Goal: Navigation & Orientation: Find specific page/section

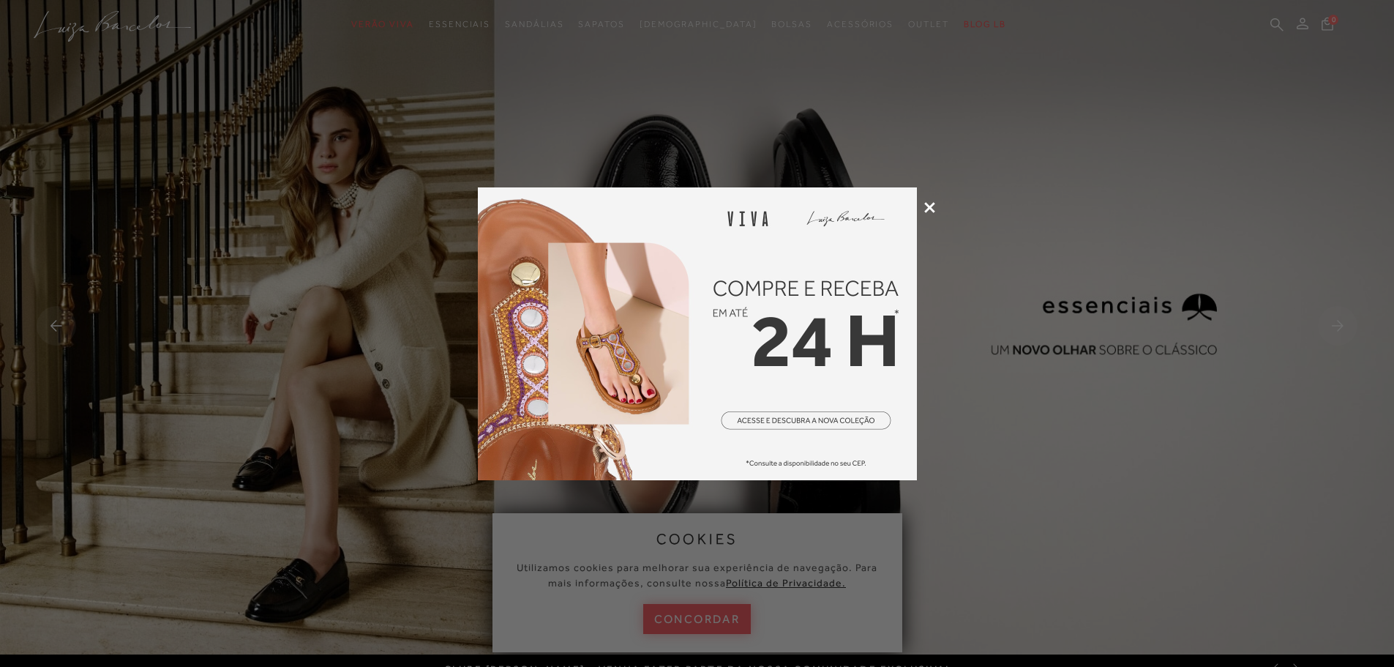
click at [928, 200] on div at bounding box center [697, 333] width 1394 height 667
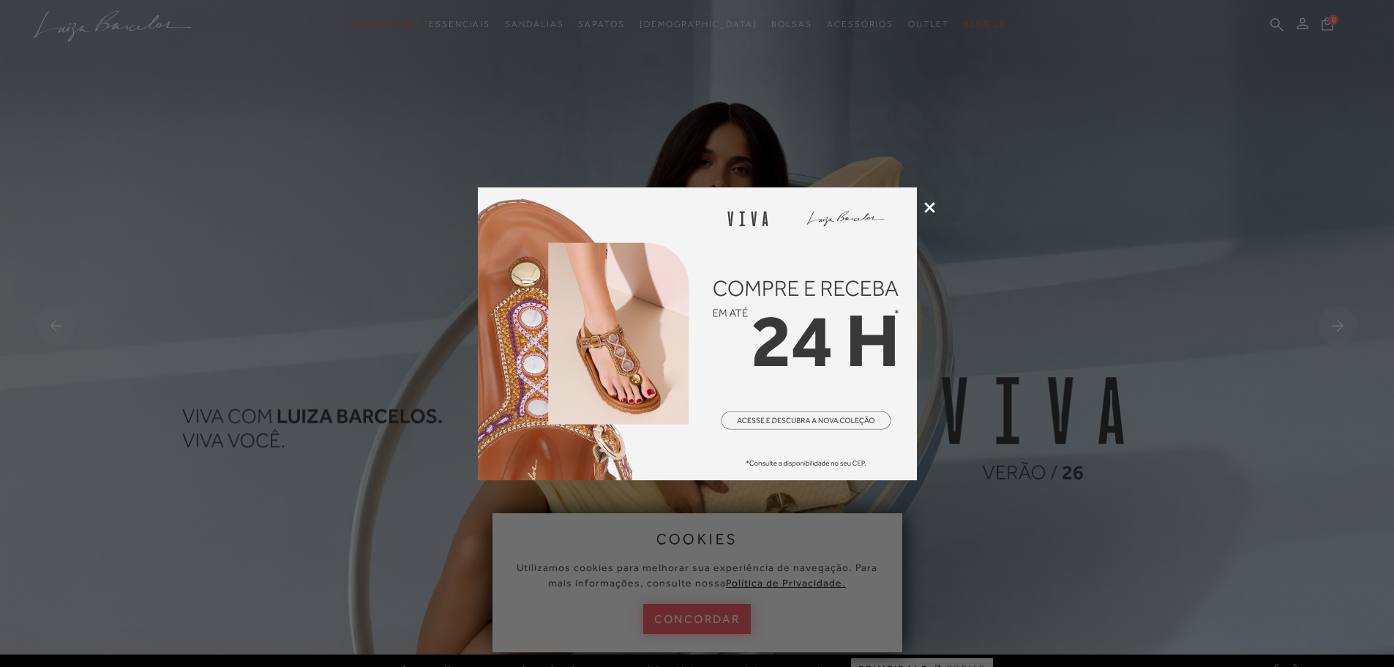
click at [929, 205] on icon at bounding box center [929, 207] width 11 height 11
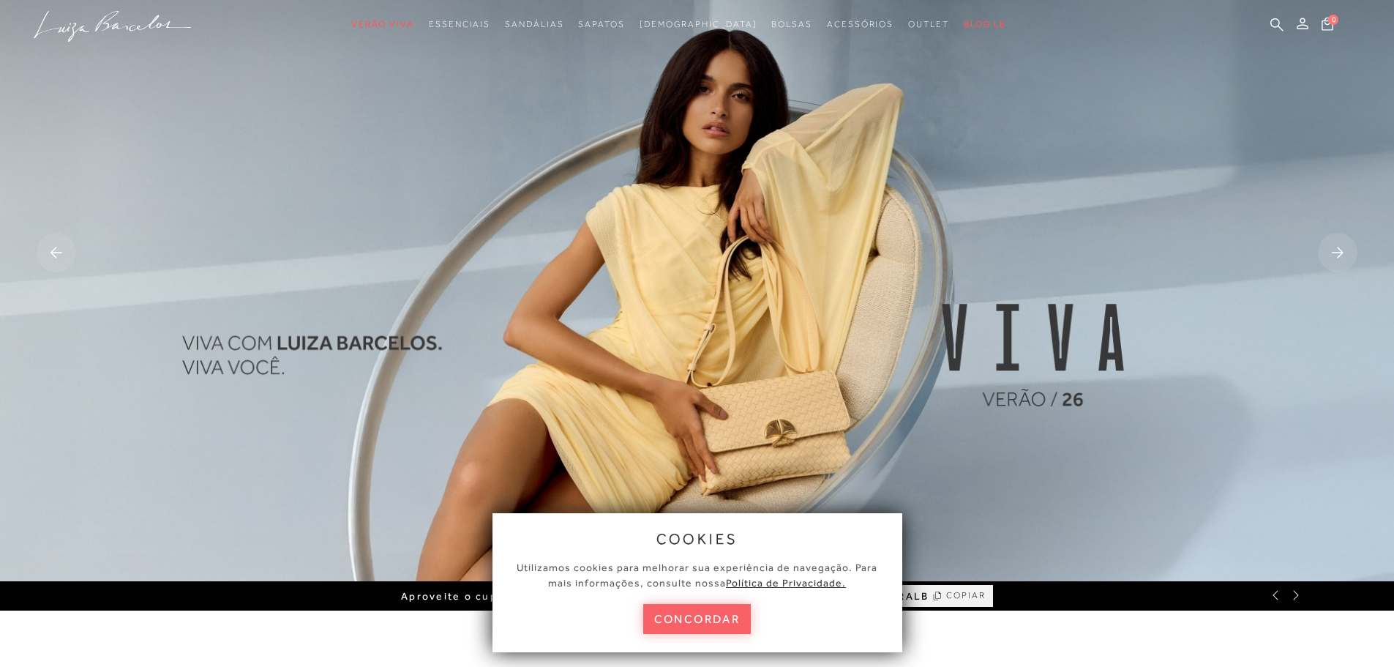
scroll to position [439, 0]
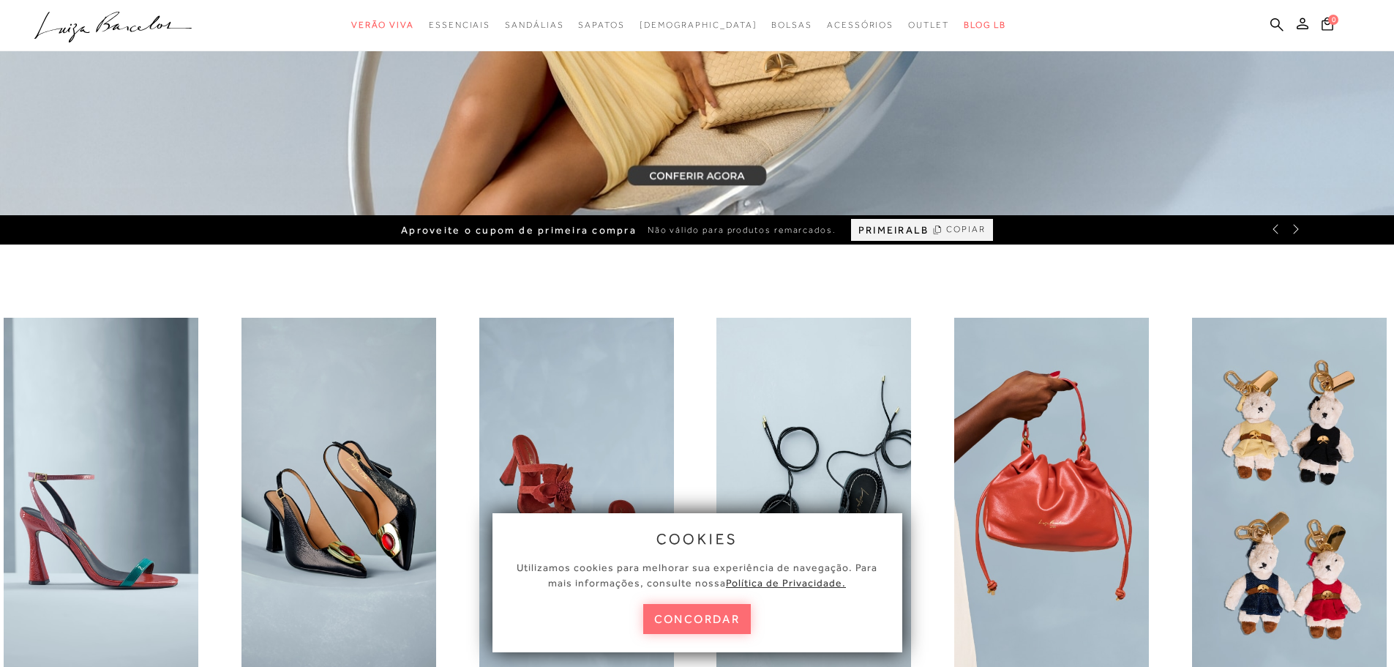
click at [732, 607] on button "concordar" at bounding box center [697, 619] width 108 height 30
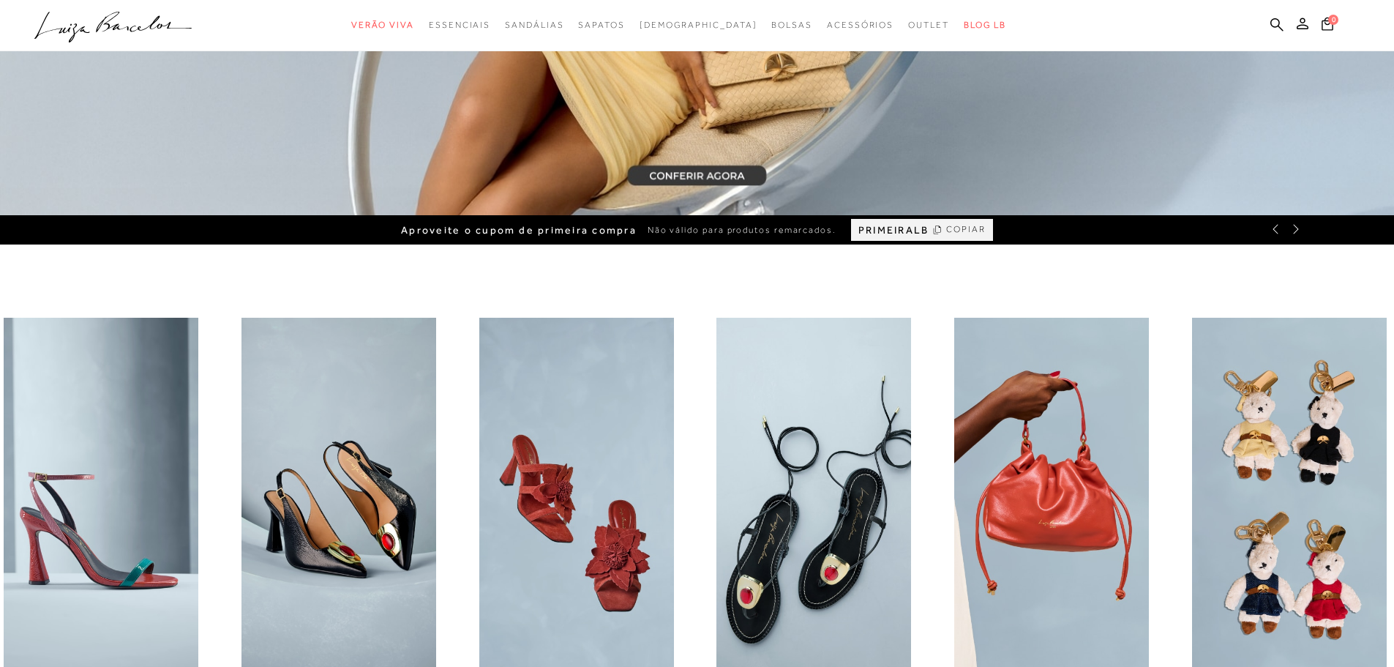
scroll to position [585, 0]
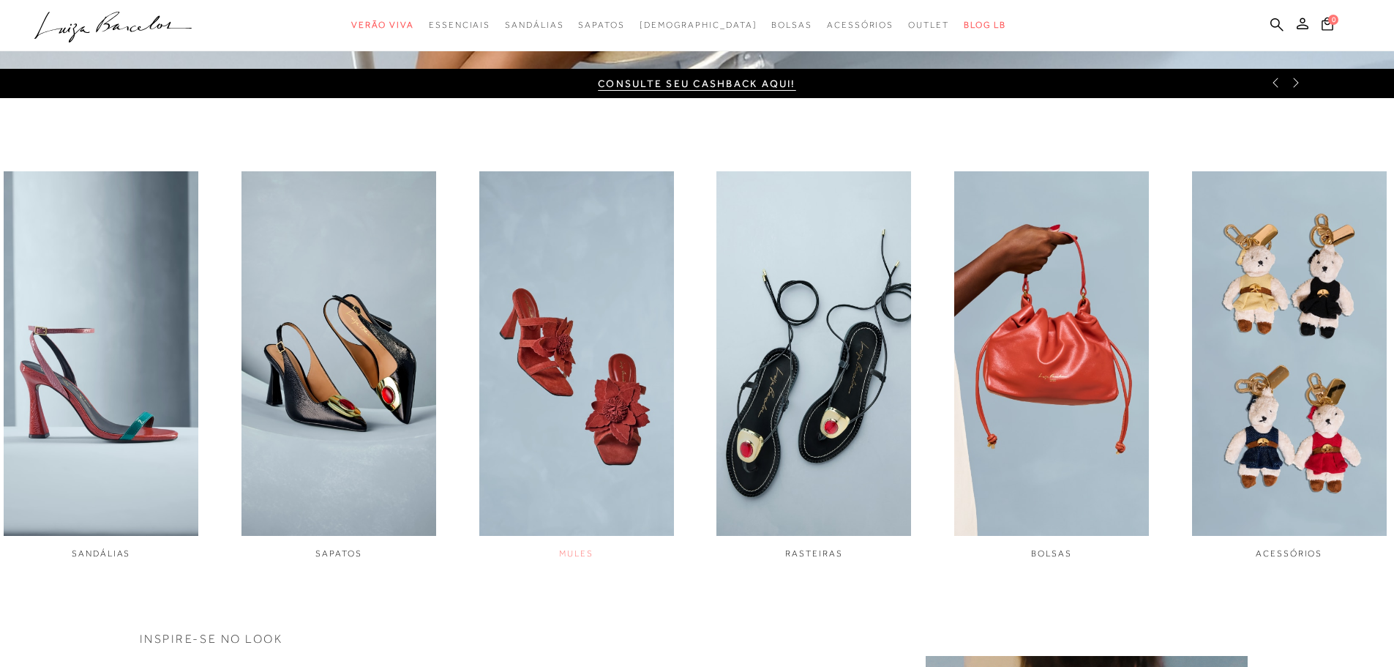
click at [592, 351] on img "3 / 6" at bounding box center [576, 353] width 195 height 364
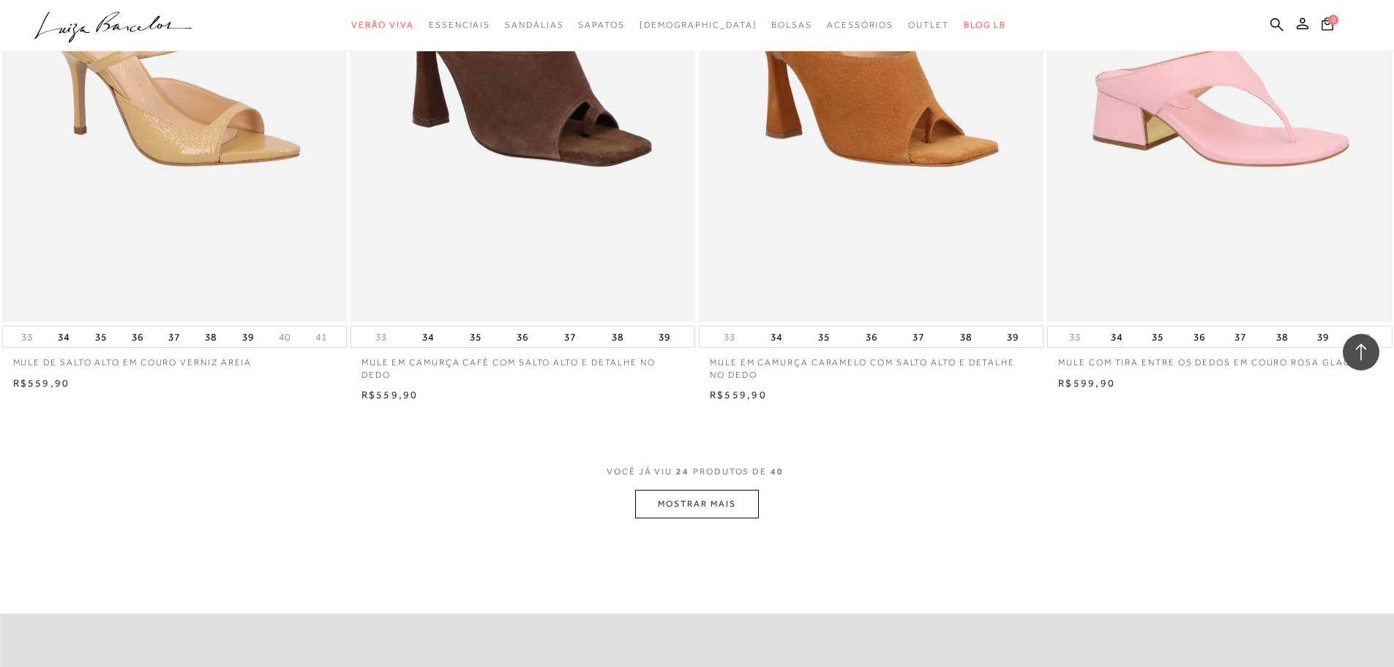
scroll to position [3512, 0]
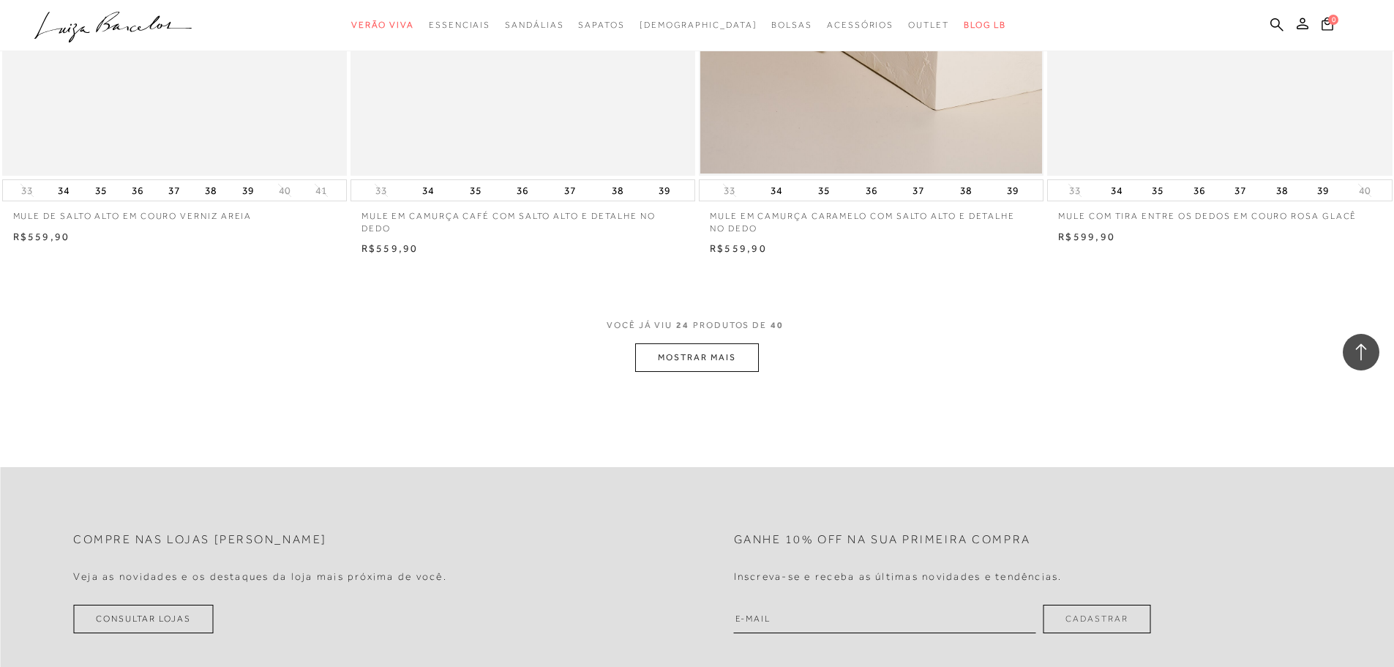
click at [714, 359] on button "MOSTRAR MAIS" at bounding box center [696, 357] width 123 height 29
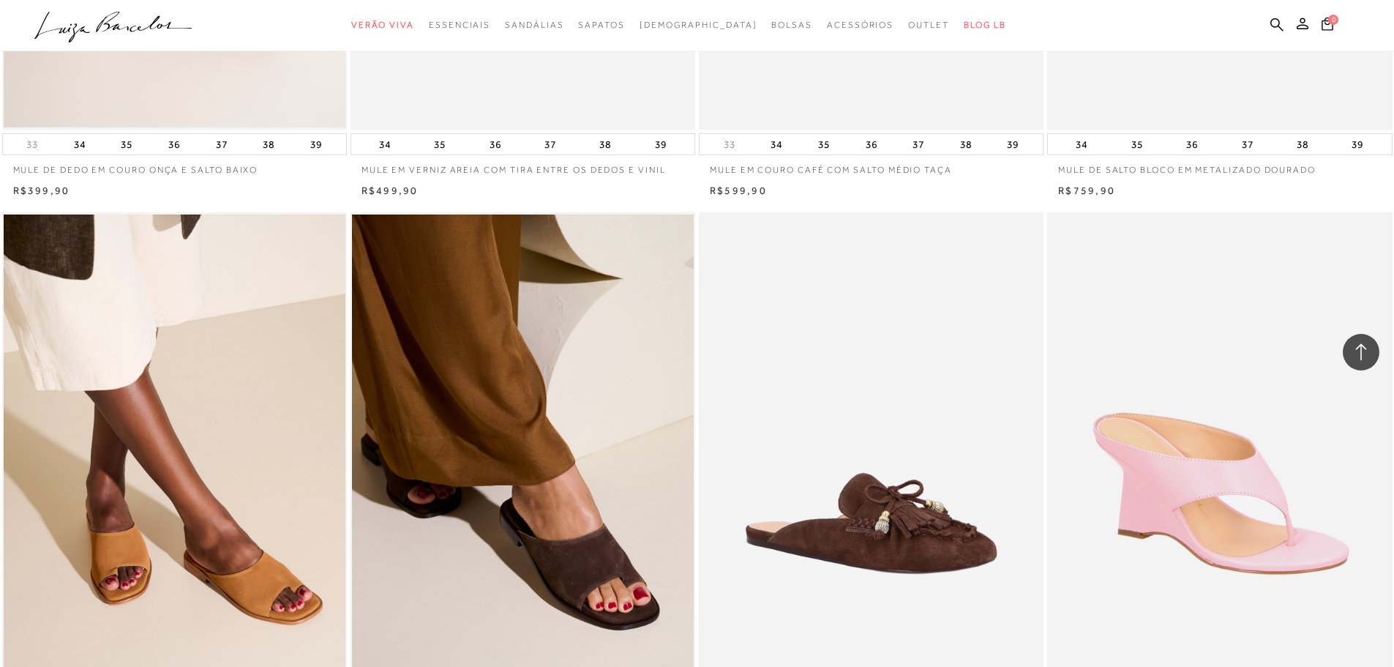
scroll to position [3805, 0]
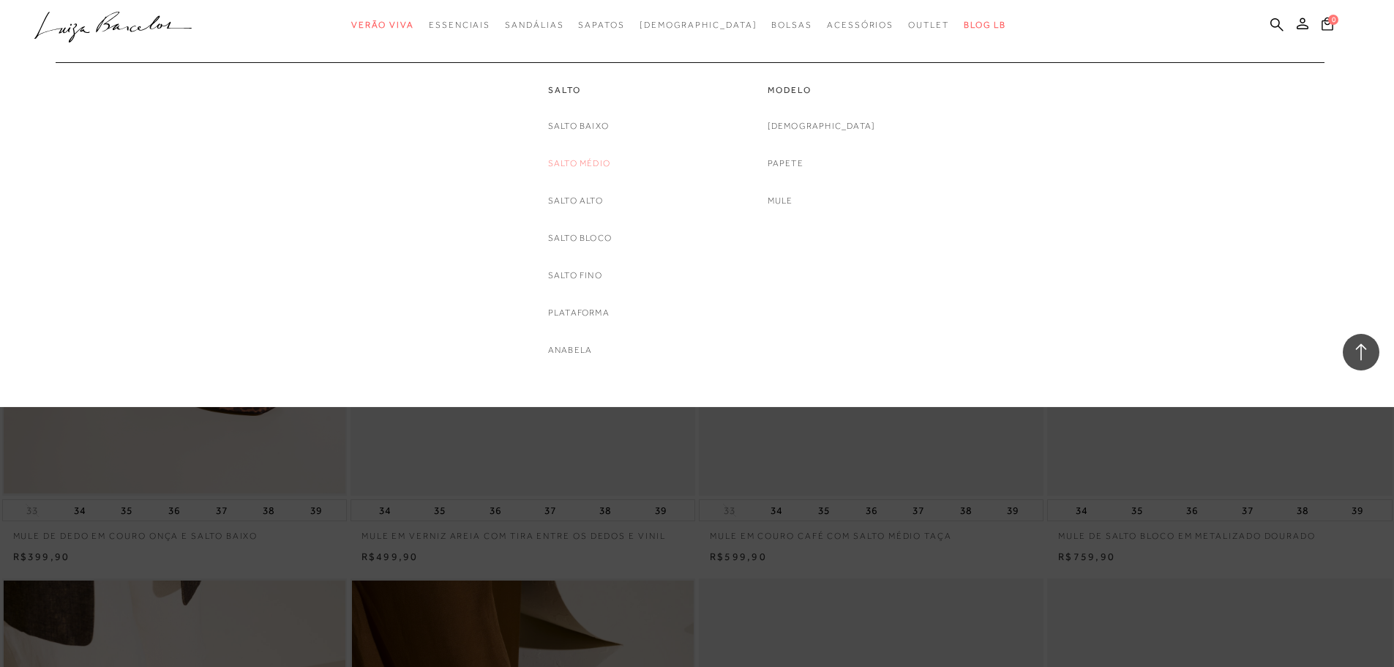
click at [581, 158] on link "Salto Médio" at bounding box center [579, 163] width 62 height 15
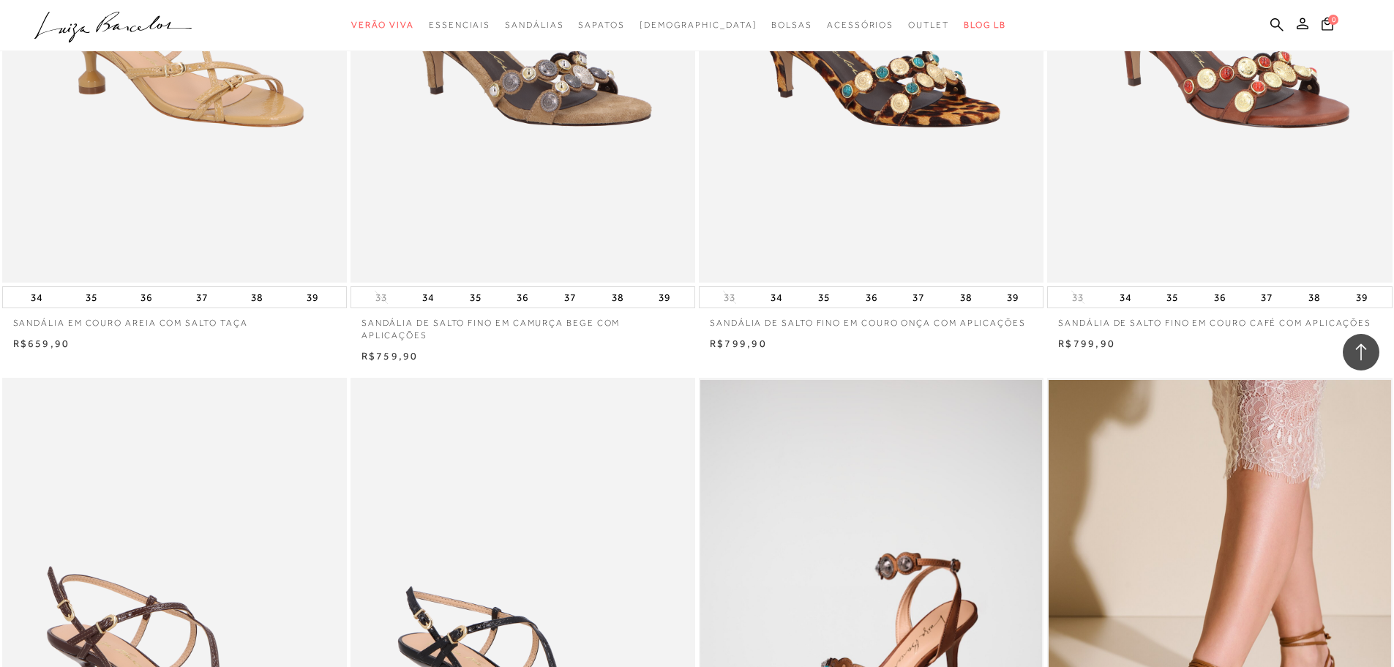
scroll to position [2488, 0]
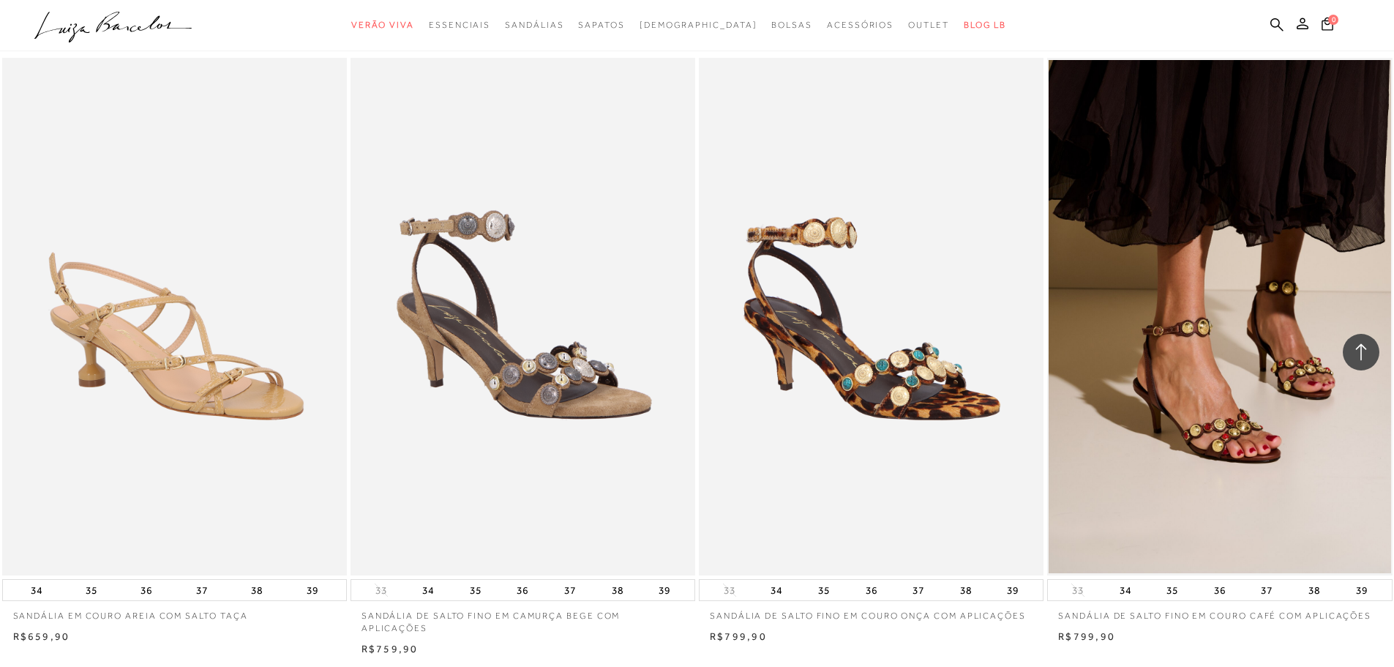
drag, startPoint x: 1022, startPoint y: 701, endPoint x: 915, endPoint y: 635, distance: 126.1
click at [915, 635] on div "R$799,90" at bounding box center [871, 636] width 345 height 15
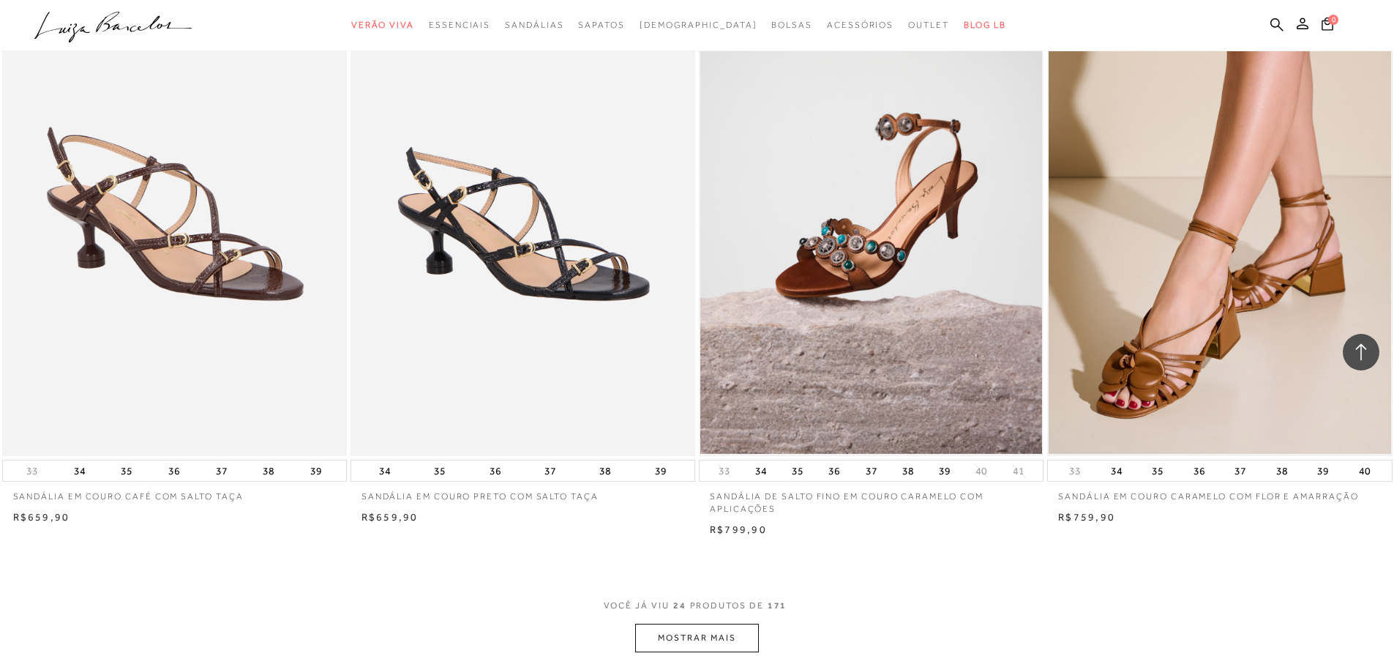
scroll to position [3512, 0]
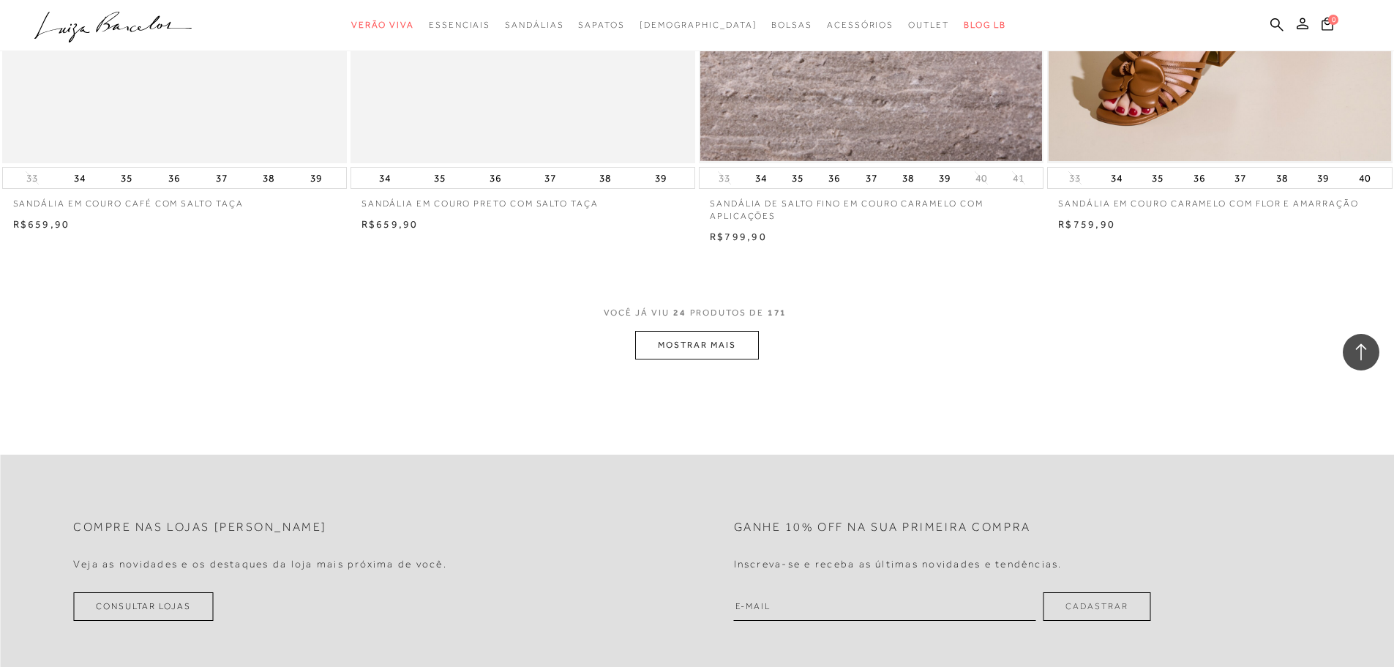
click at [740, 342] on button "MOSTRAR MAIS" at bounding box center [696, 345] width 123 height 29
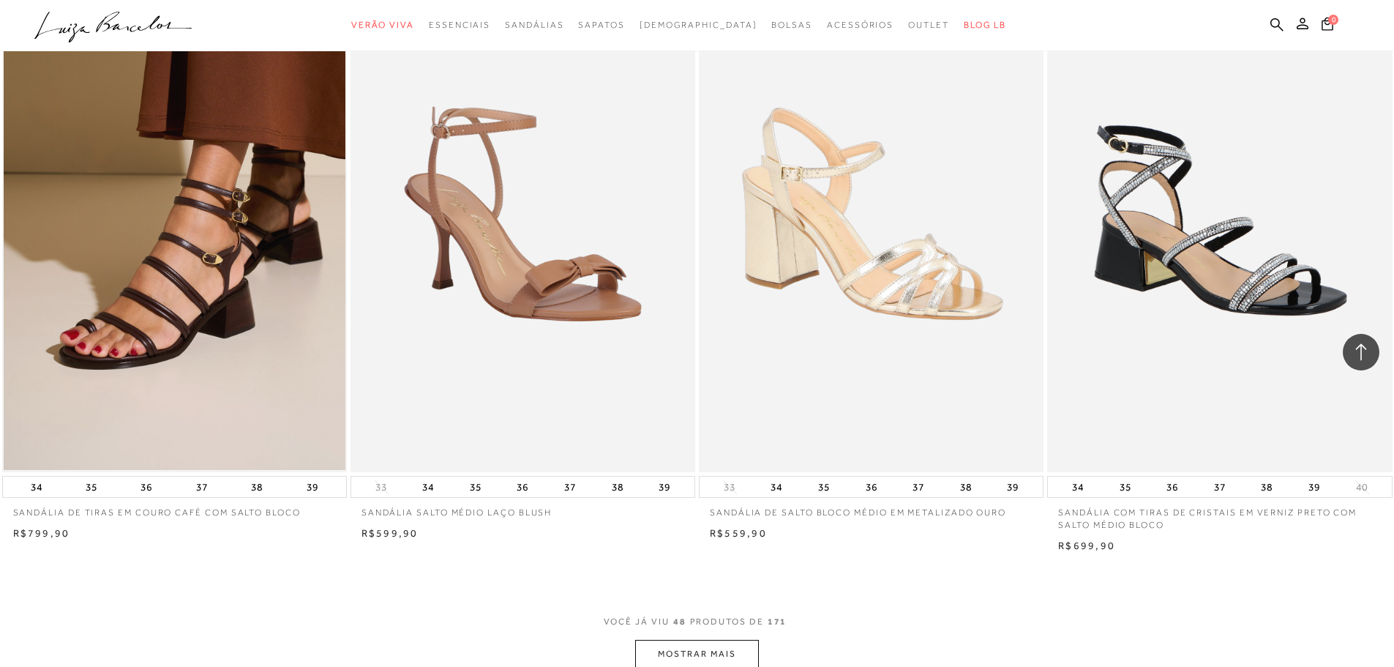
scroll to position [7244, 0]
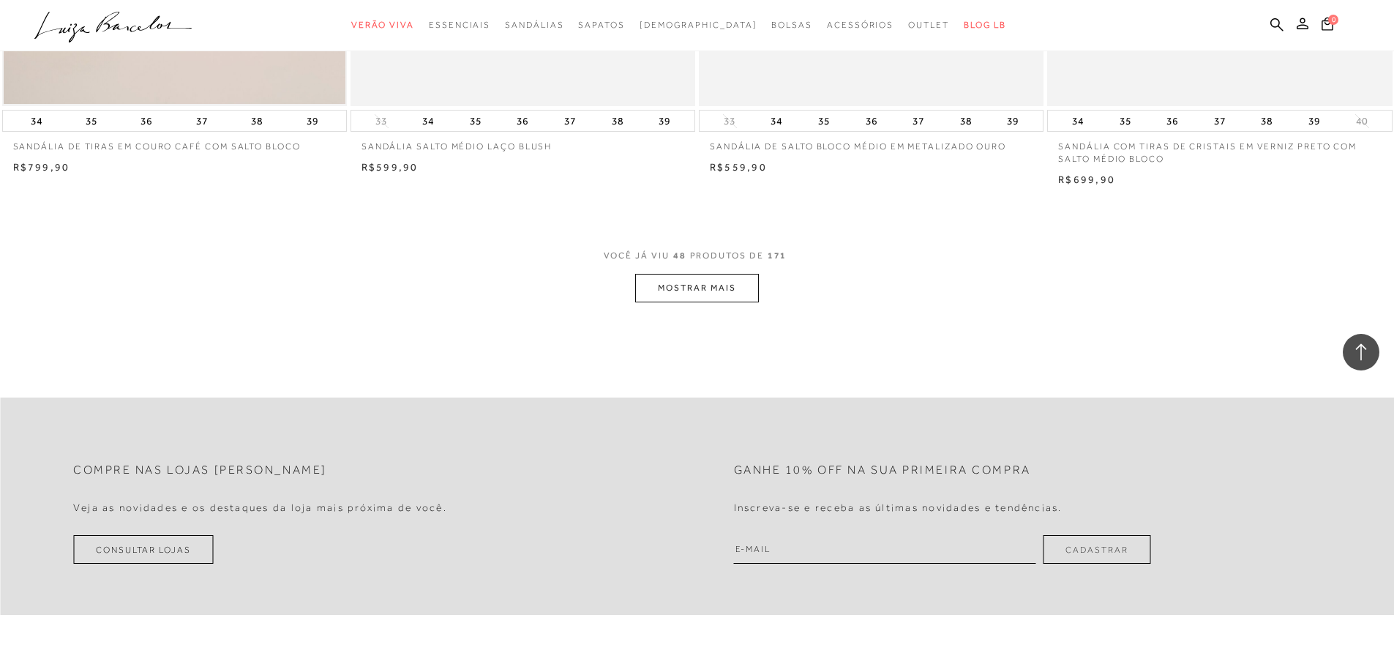
click at [745, 277] on button "MOSTRAR MAIS" at bounding box center [696, 288] width 123 height 29
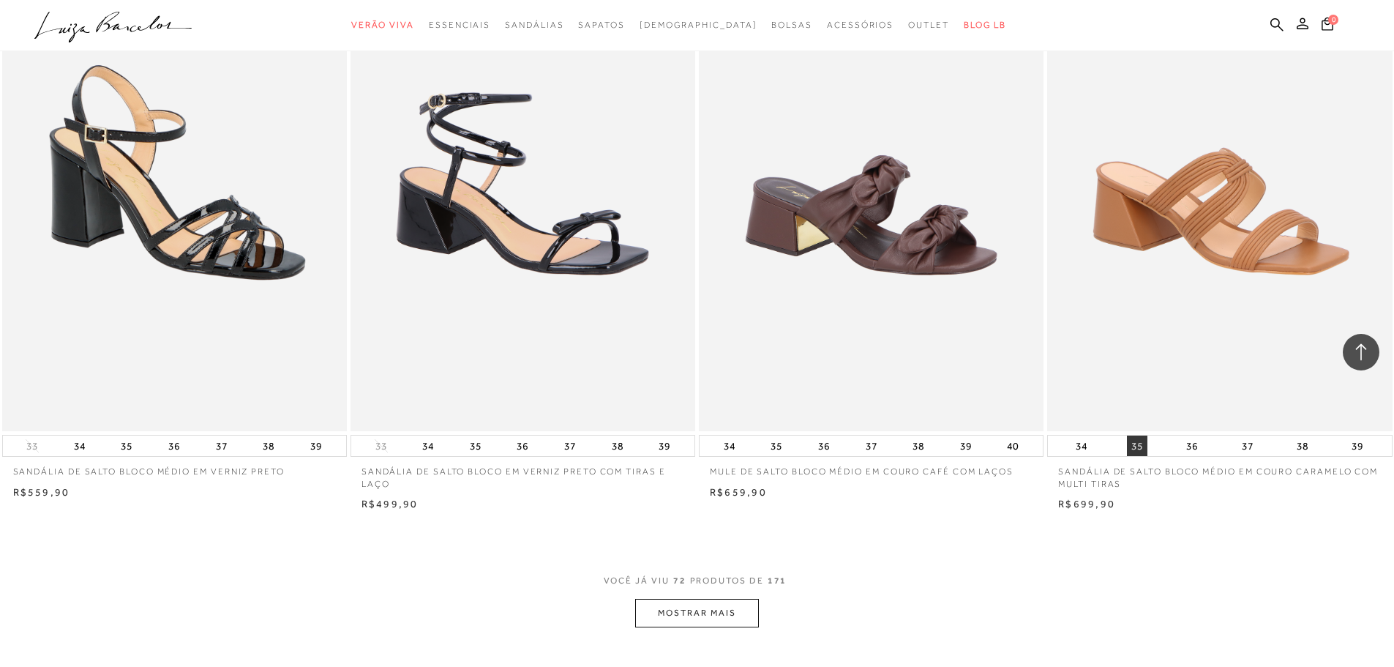
scroll to position [10829, 0]
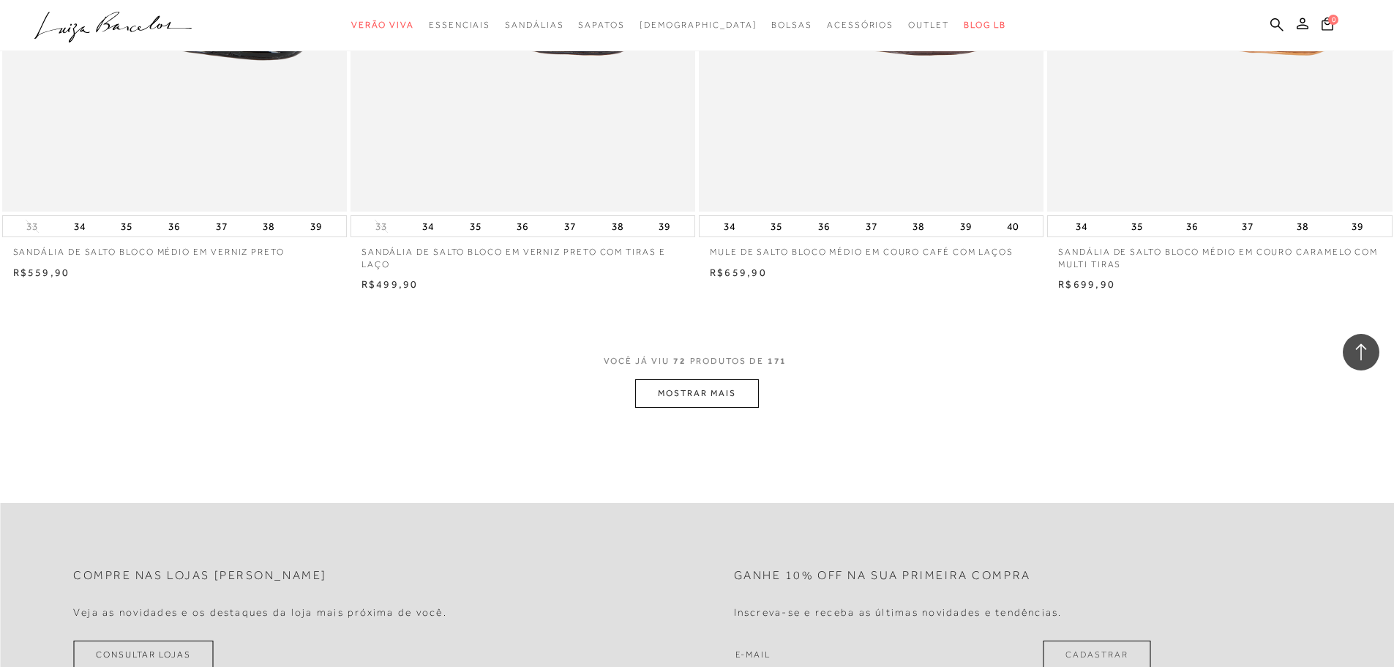
click at [670, 405] on button "MOSTRAR MAIS" at bounding box center [696, 393] width 123 height 29
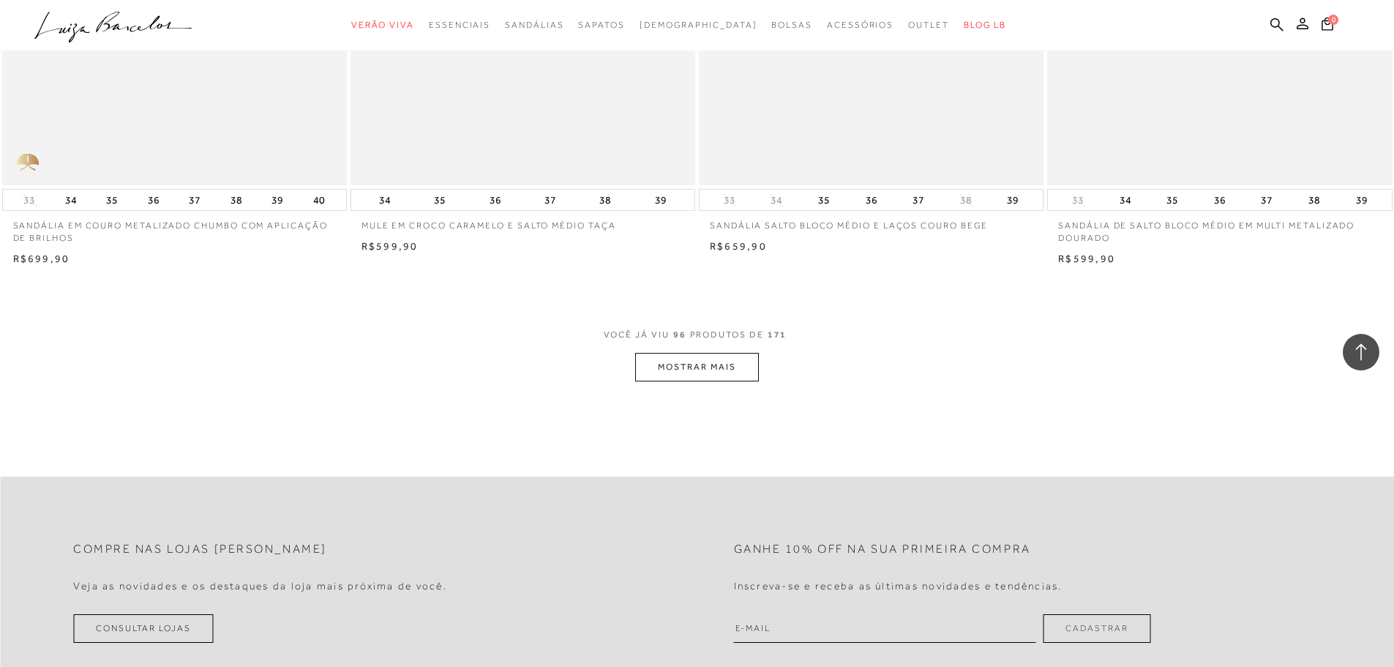
scroll to position [14634, 0]
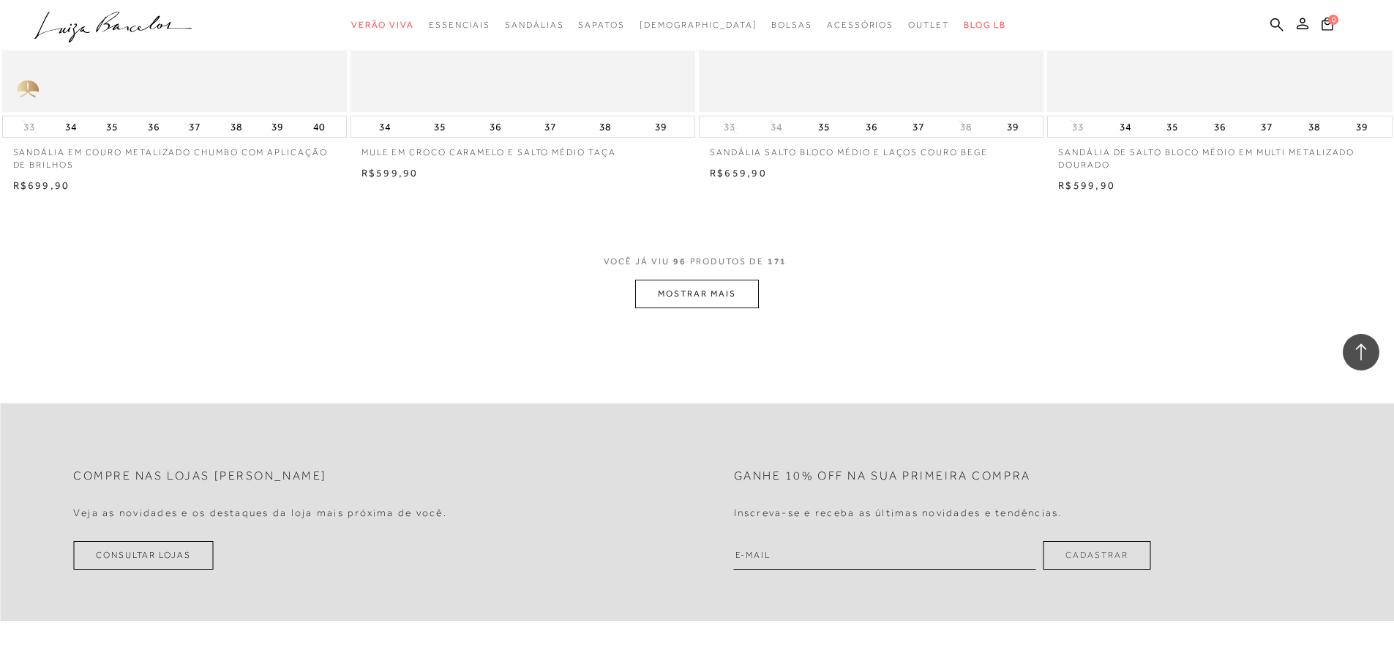
click at [684, 284] on button "MOSTRAR MAIS" at bounding box center [696, 294] width 123 height 29
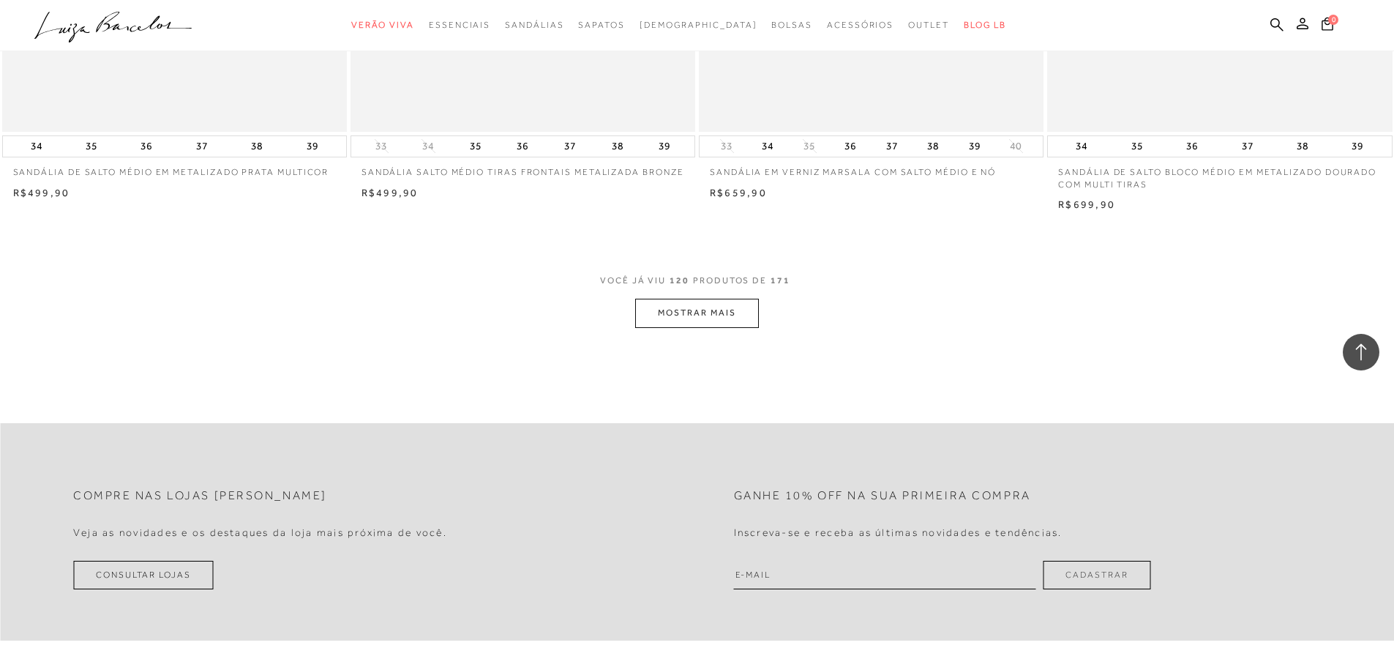
scroll to position [18366, 0]
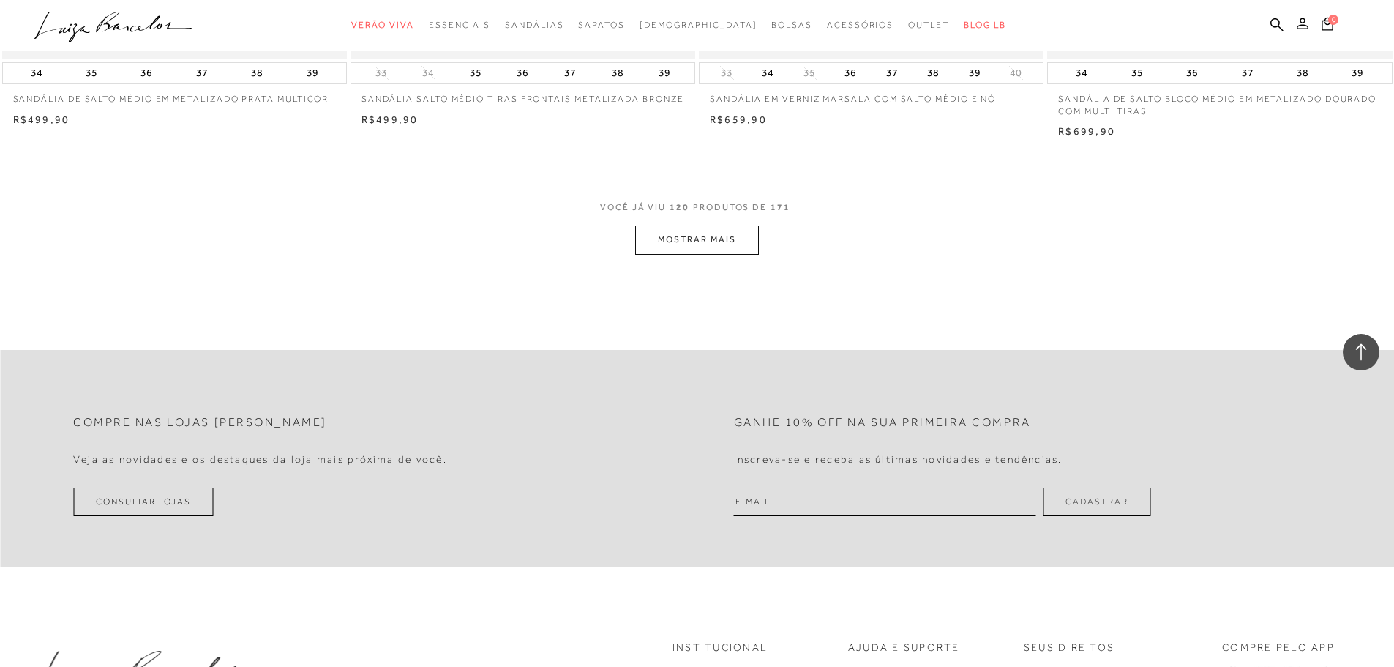
click at [682, 243] on button "MOSTRAR MAIS" at bounding box center [696, 239] width 123 height 29
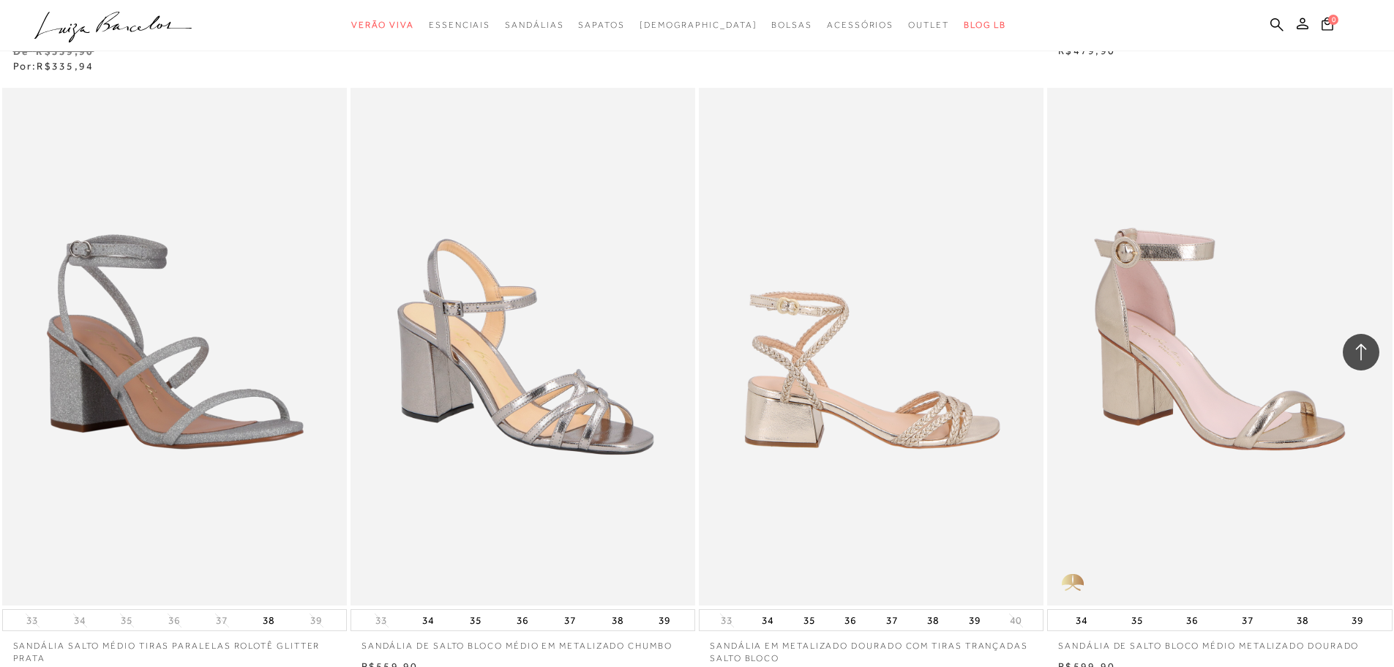
scroll to position [21878, 0]
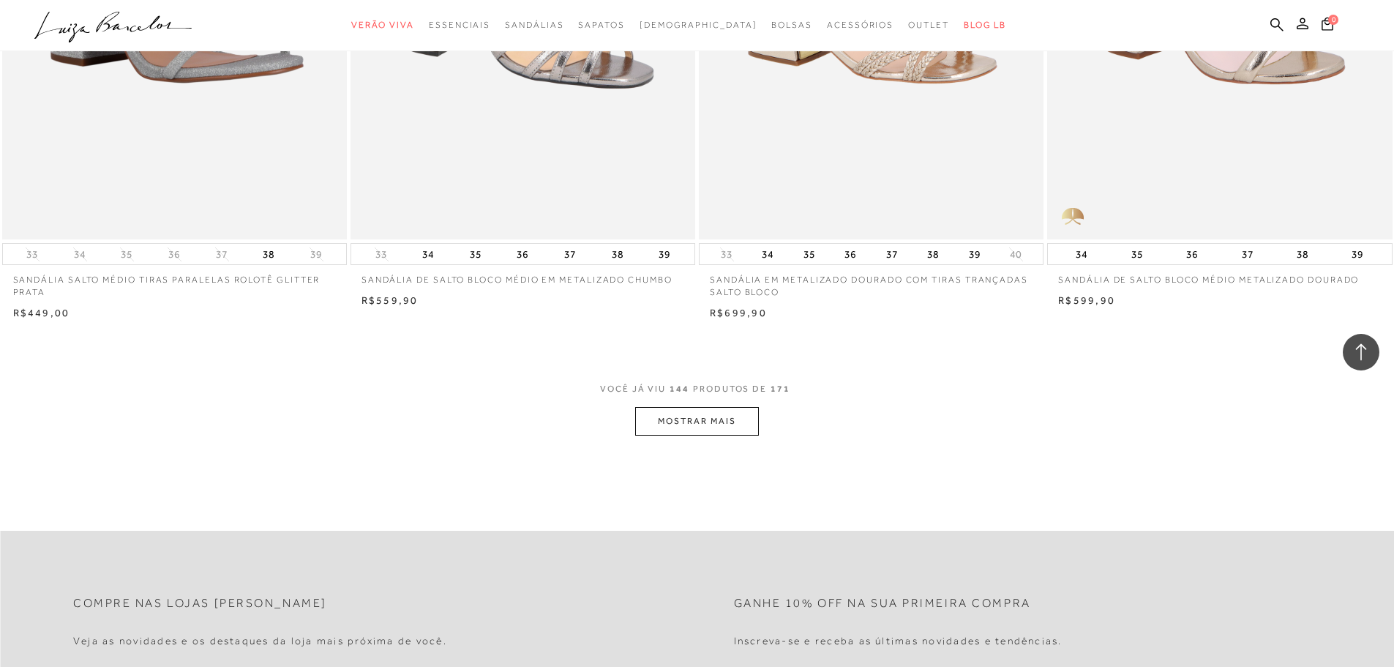
click at [738, 417] on button "MOSTRAR MAIS" at bounding box center [696, 421] width 123 height 29
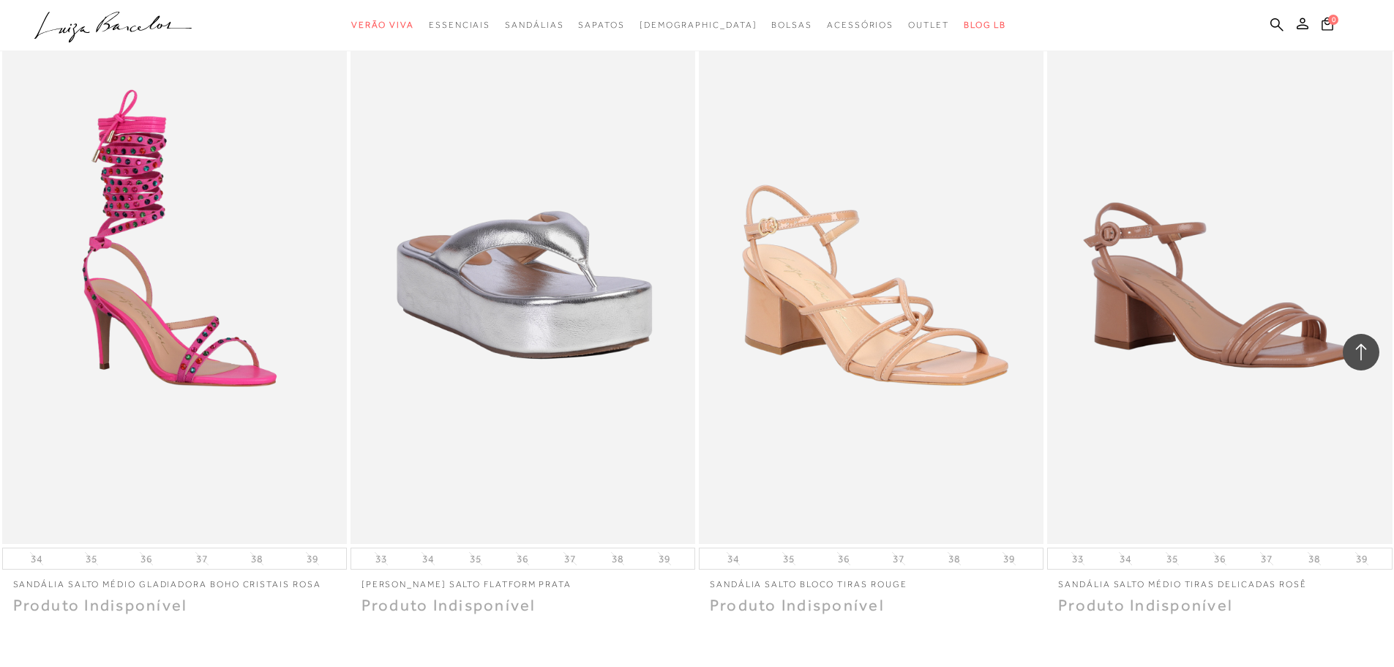
scroll to position [25683, 0]
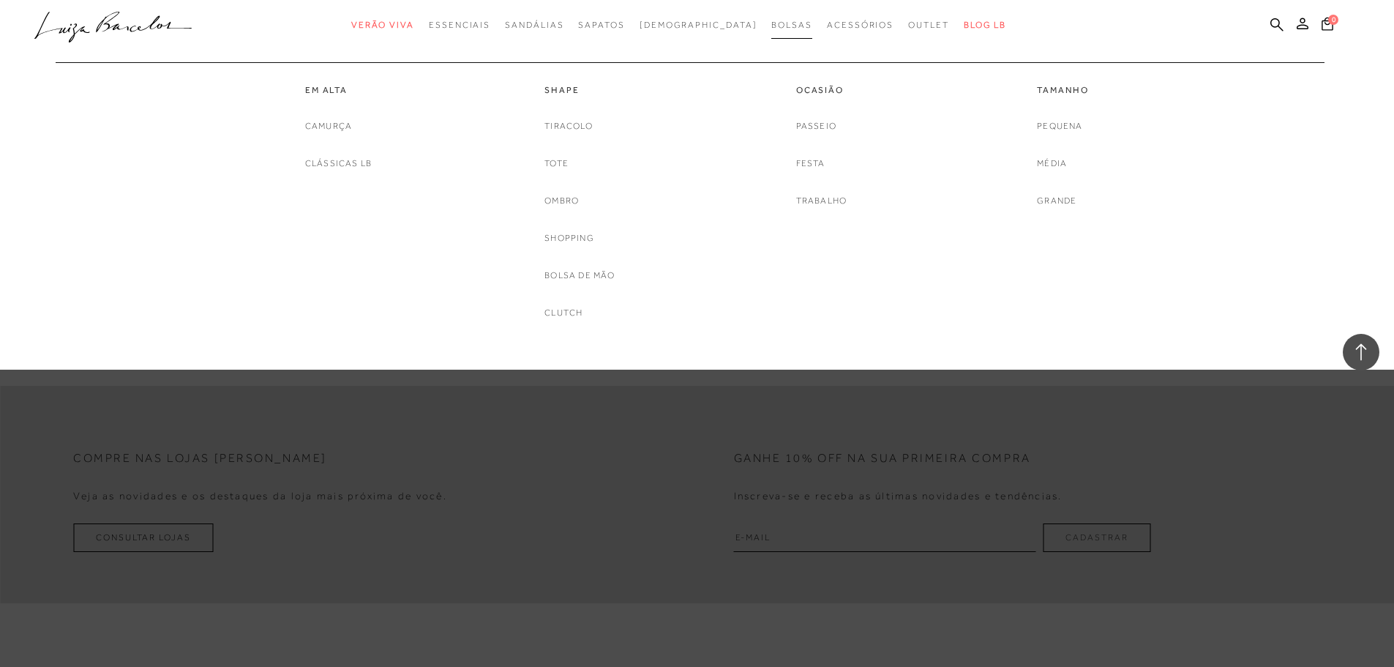
click at [771, 20] on span "Bolsas" at bounding box center [791, 25] width 41 height 10
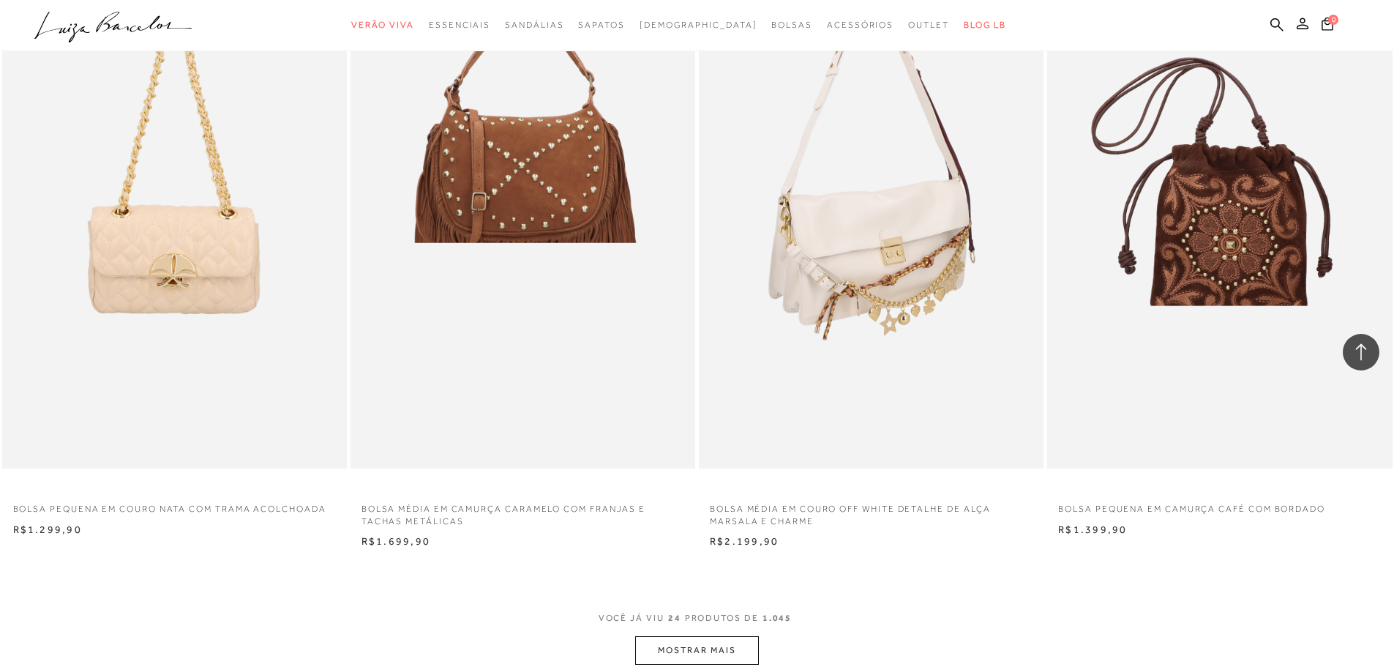
scroll to position [3366, 0]
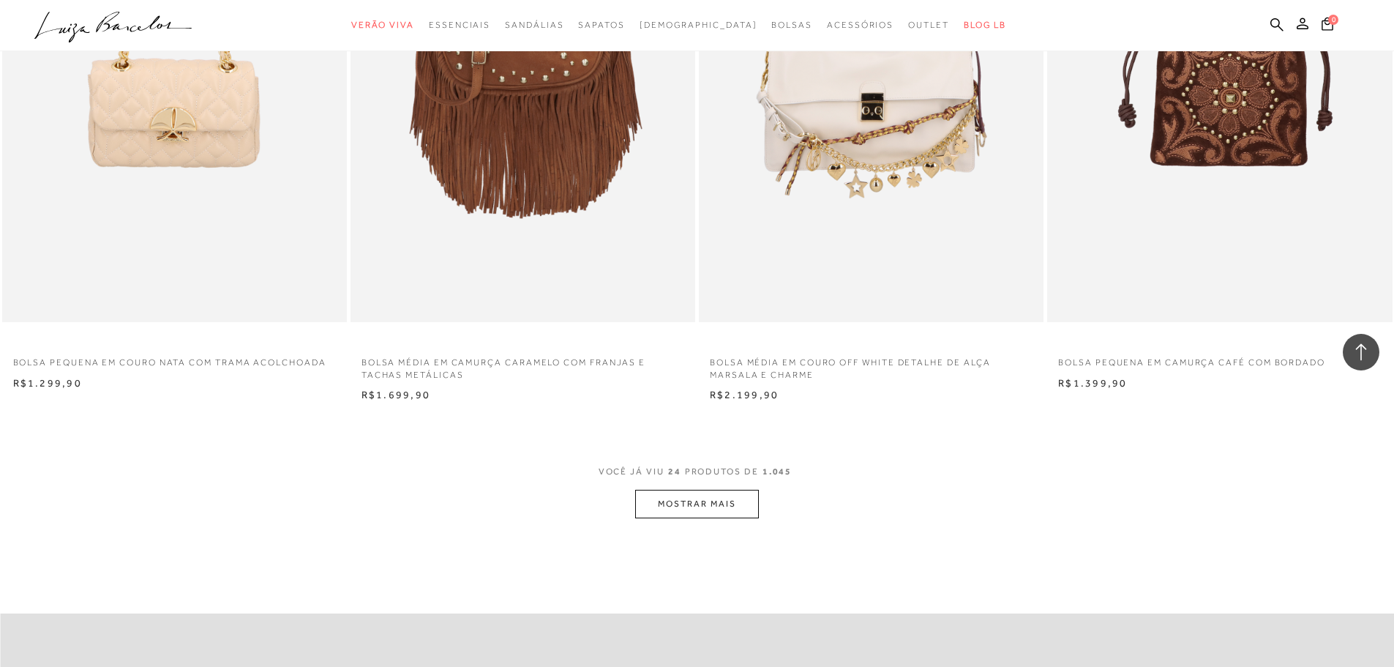
click at [705, 498] on button "MOSTRAR MAIS" at bounding box center [696, 504] width 123 height 29
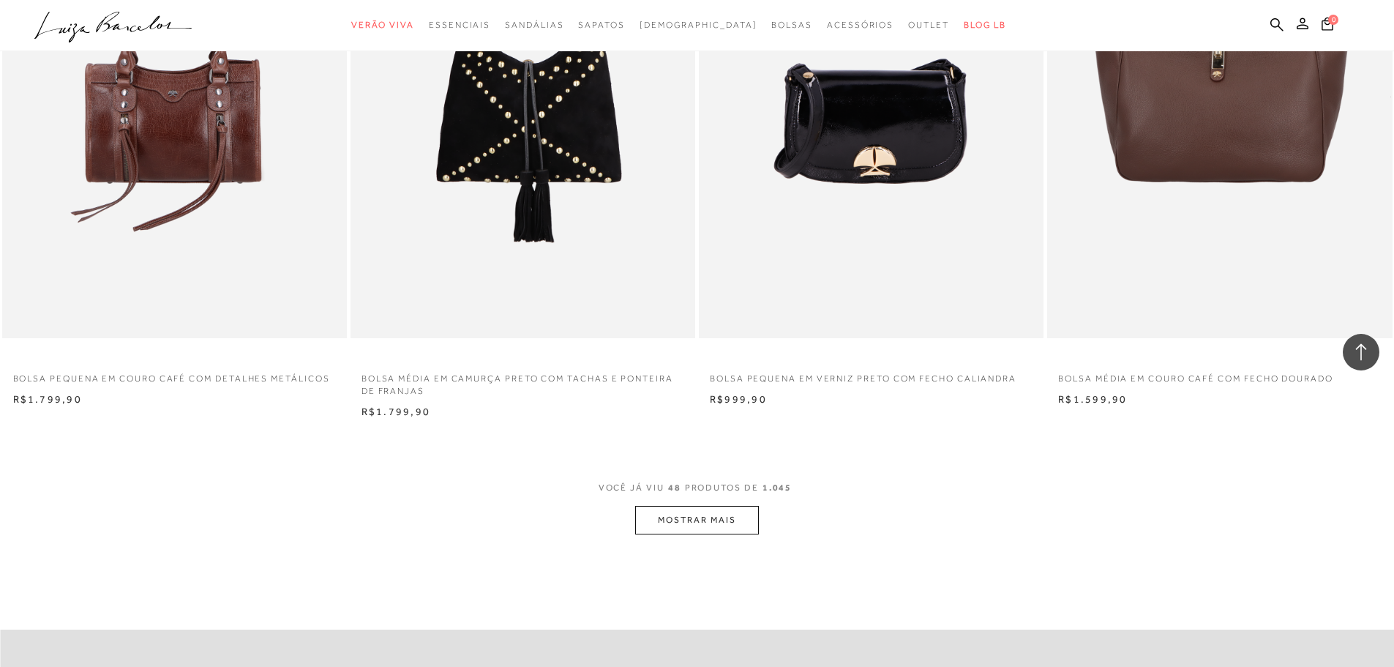
scroll to position [7098, 0]
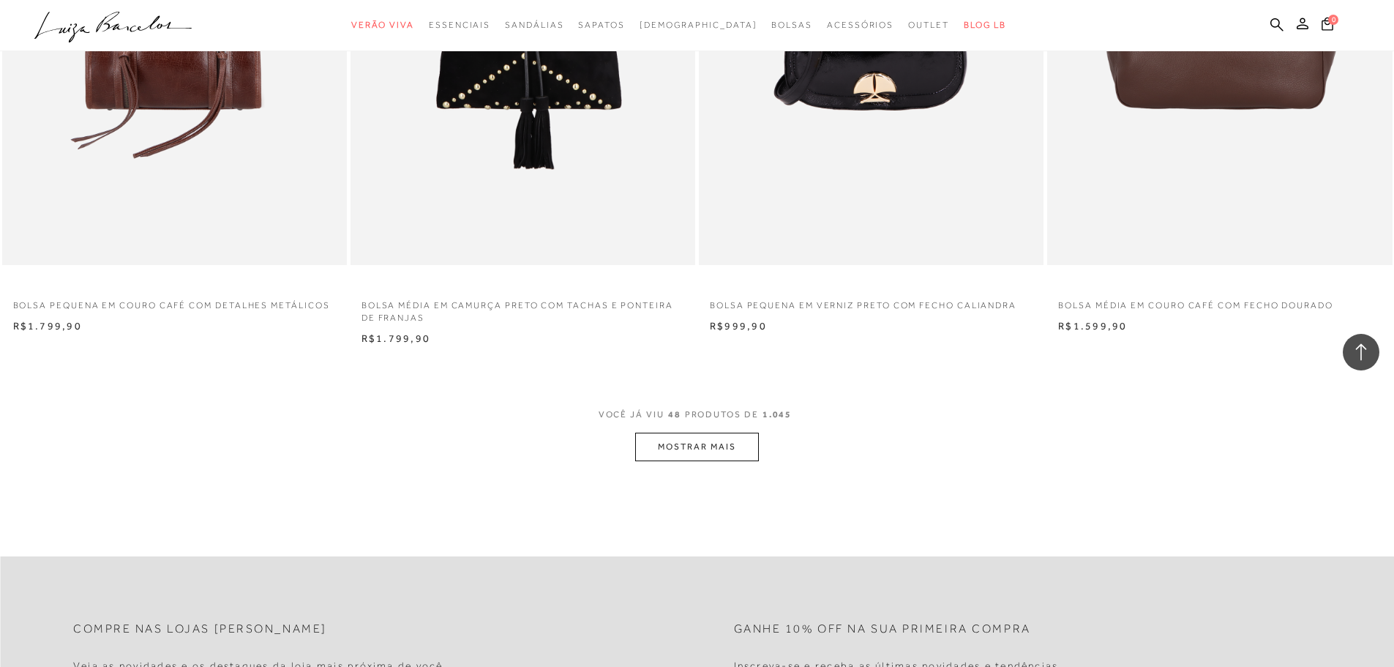
click at [692, 424] on span "VOCÊ JÁ VIU 48 PRODUTOS DE 1.045" at bounding box center [698, 419] width 198 height 26
click at [700, 433] on button "MOSTRAR MAIS" at bounding box center [696, 446] width 123 height 29
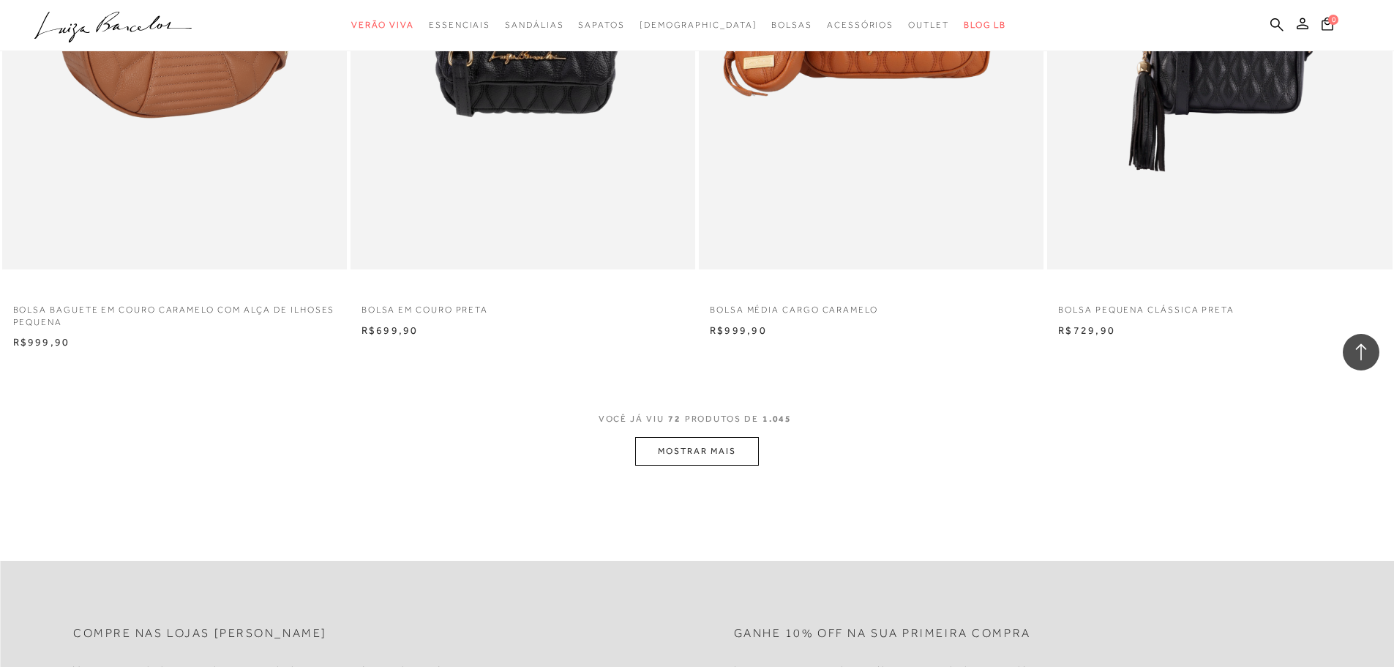
scroll to position [10902, 0]
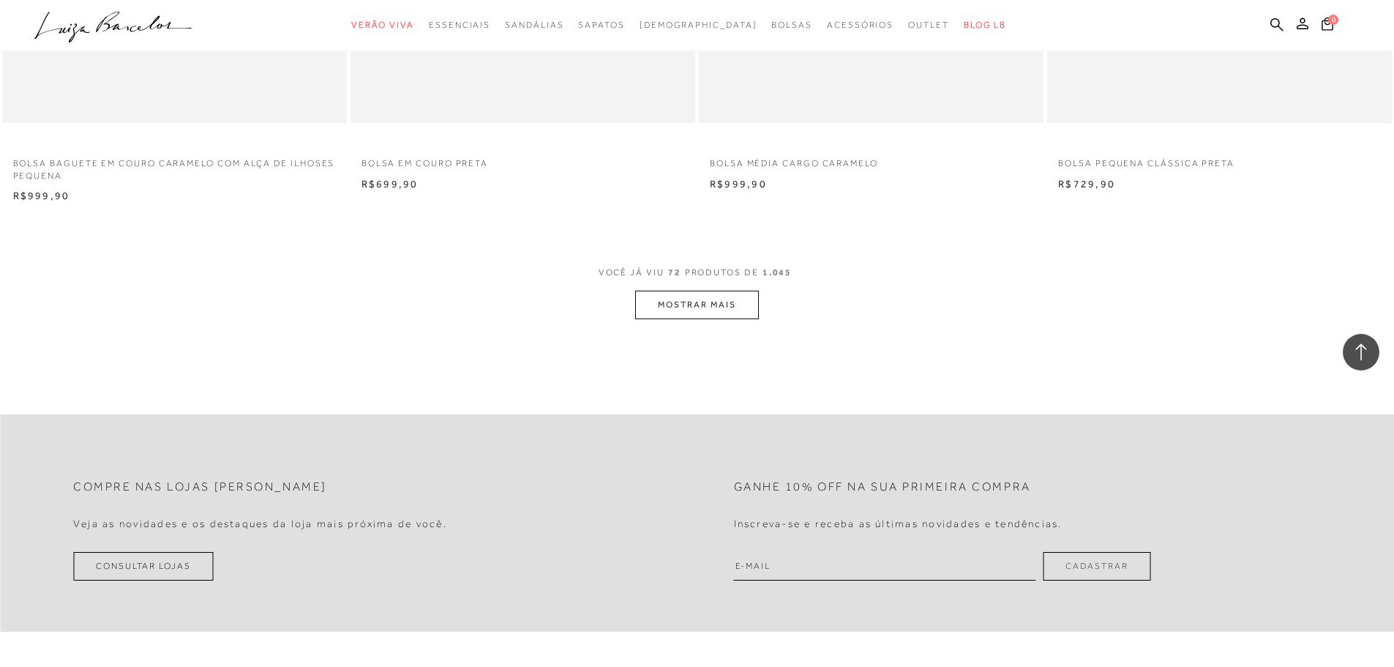
click at [721, 318] on button "MOSTRAR MAIS" at bounding box center [696, 304] width 123 height 29
